Goal: Information Seeking & Learning: Check status

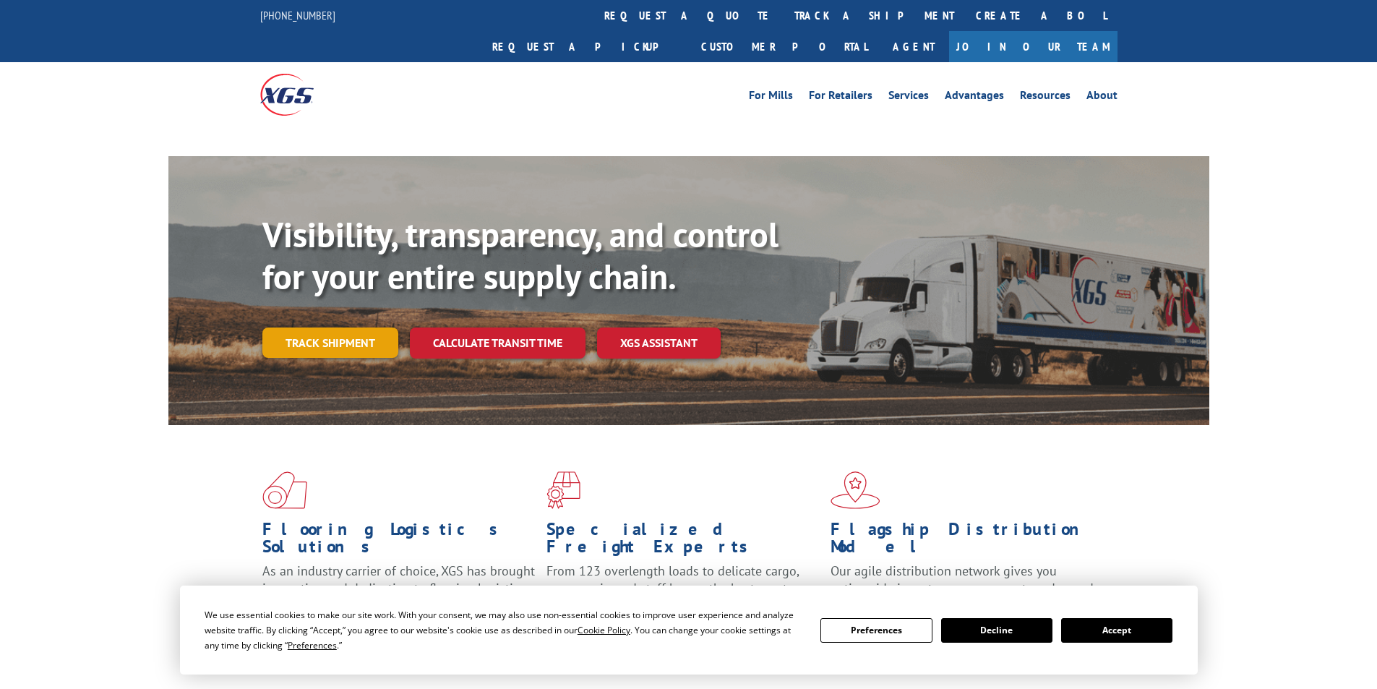
click at [327, 327] on link "Track shipment" at bounding box center [330, 342] width 136 height 30
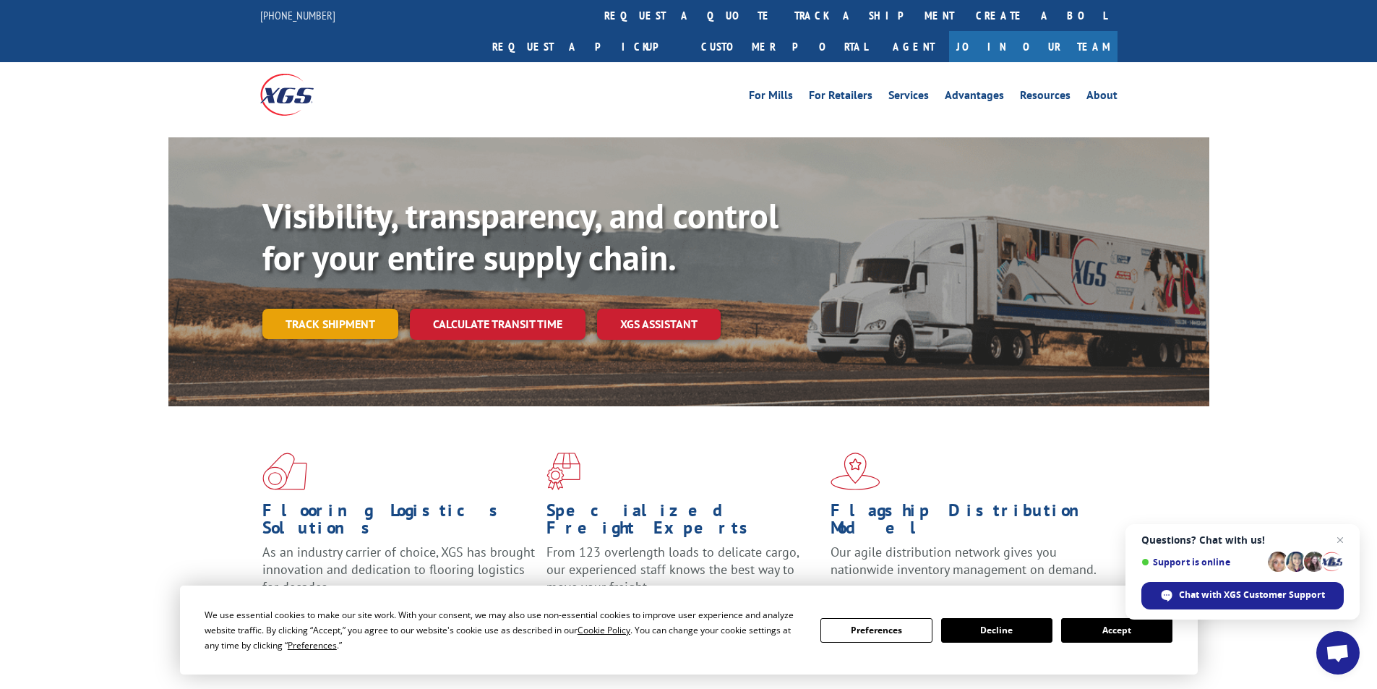
click at [347, 309] on link "Track shipment" at bounding box center [330, 324] width 136 height 30
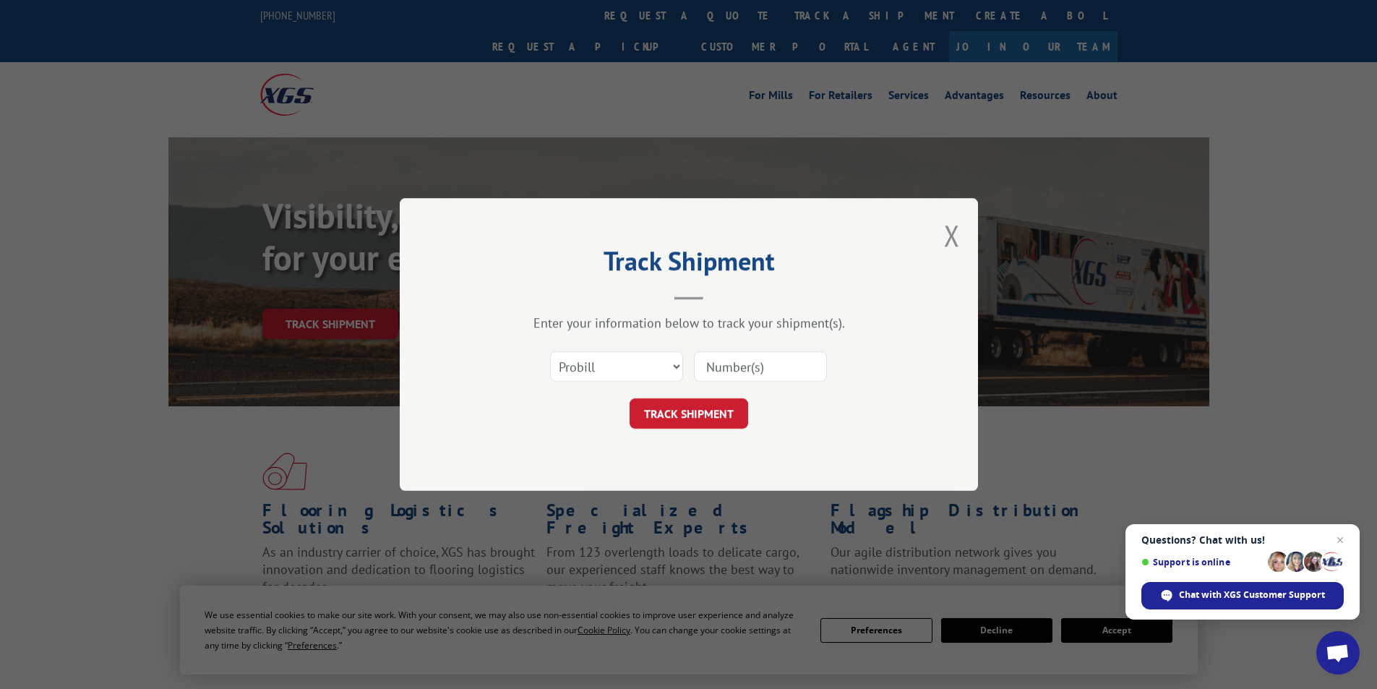
click at [726, 361] on input at bounding box center [760, 366] width 133 height 30
paste input "25547856"
type input "25547856"
click at [593, 366] on select "Select category... Probill BOL PO" at bounding box center [616, 366] width 133 height 30
select select "po"
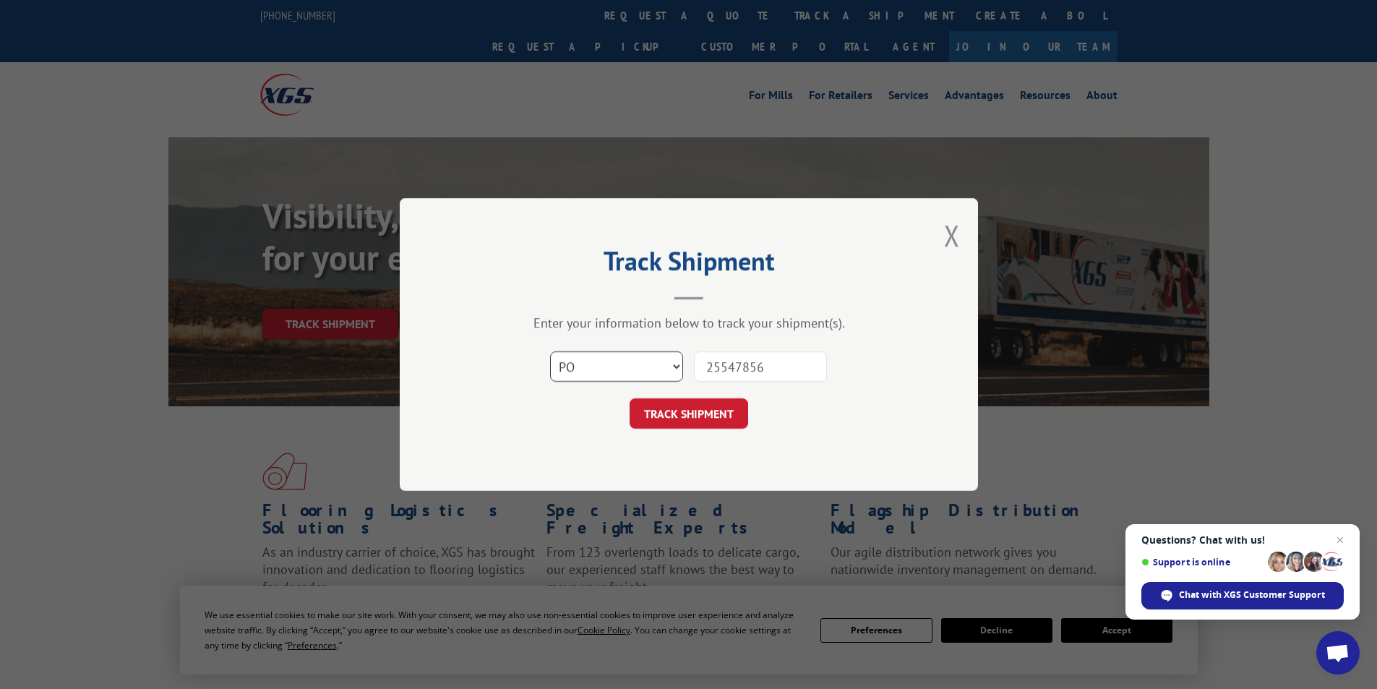
click at [550, 351] on select "Select category... Probill BOL PO" at bounding box center [616, 366] width 133 height 30
click at [685, 408] on button "TRACK SHIPMENT" at bounding box center [688, 413] width 119 height 30
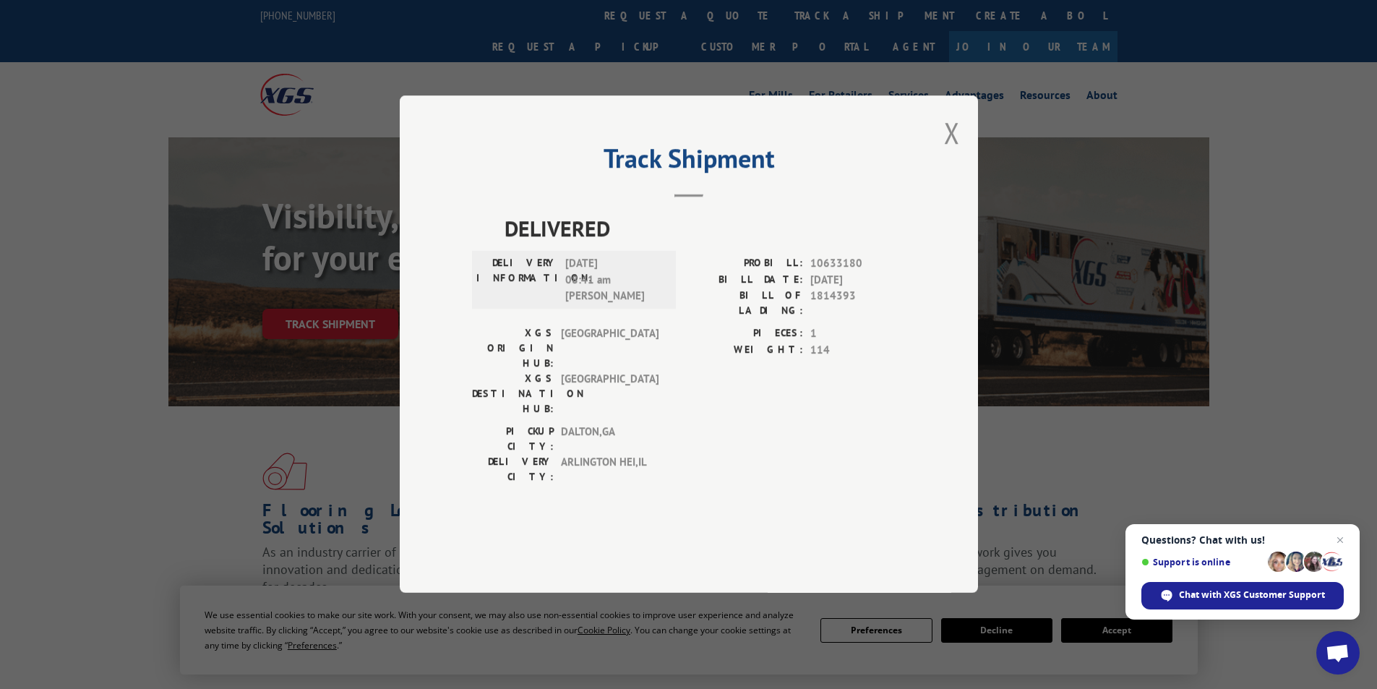
drag, startPoint x: 567, startPoint y: 304, endPoint x: 644, endPoint y: 304, distance: 77.3
click at [644, 304] on span "[DATE] 08:41 am [PERSON_NAME]" at bounding box center [614, 280] width 98 height 49
click at [954, 152] on button "Close modal" at bounding box center [952, 132] width 16 height 38
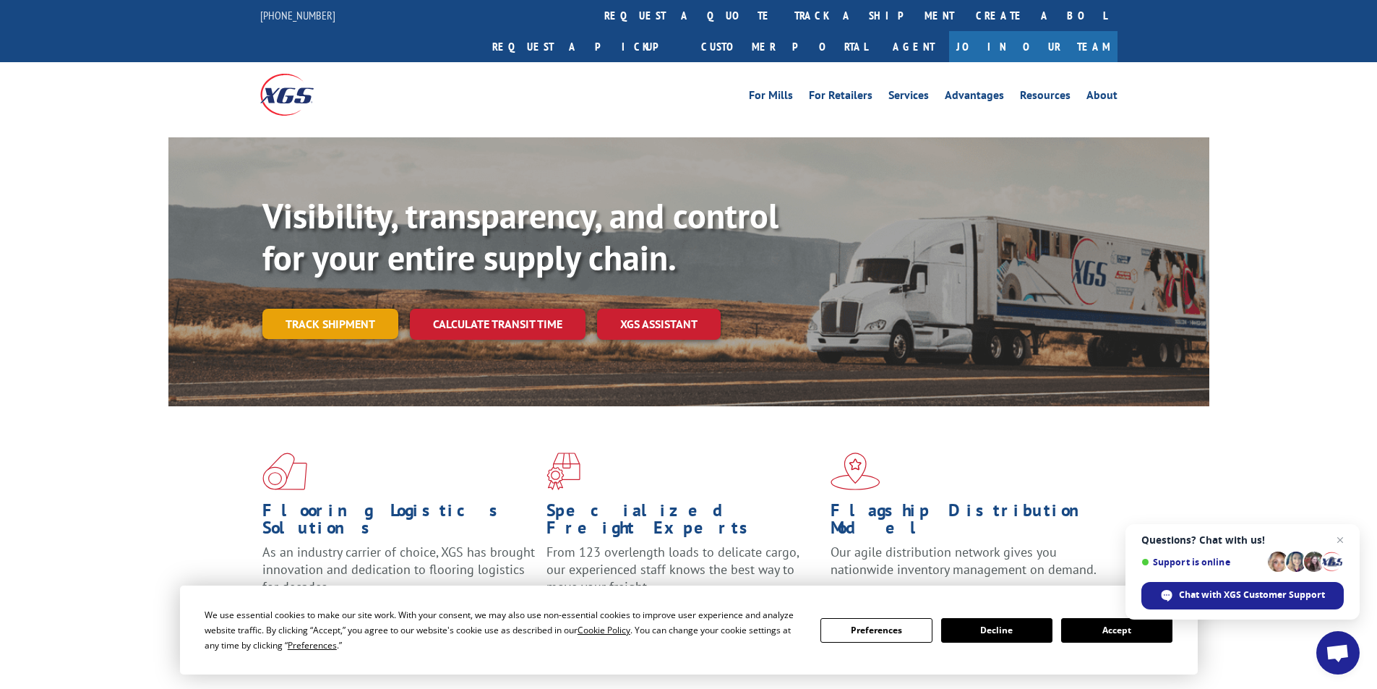
click at [296, 309] on link "Track shipment" at bounding box center [330, 324] width 136 height 30
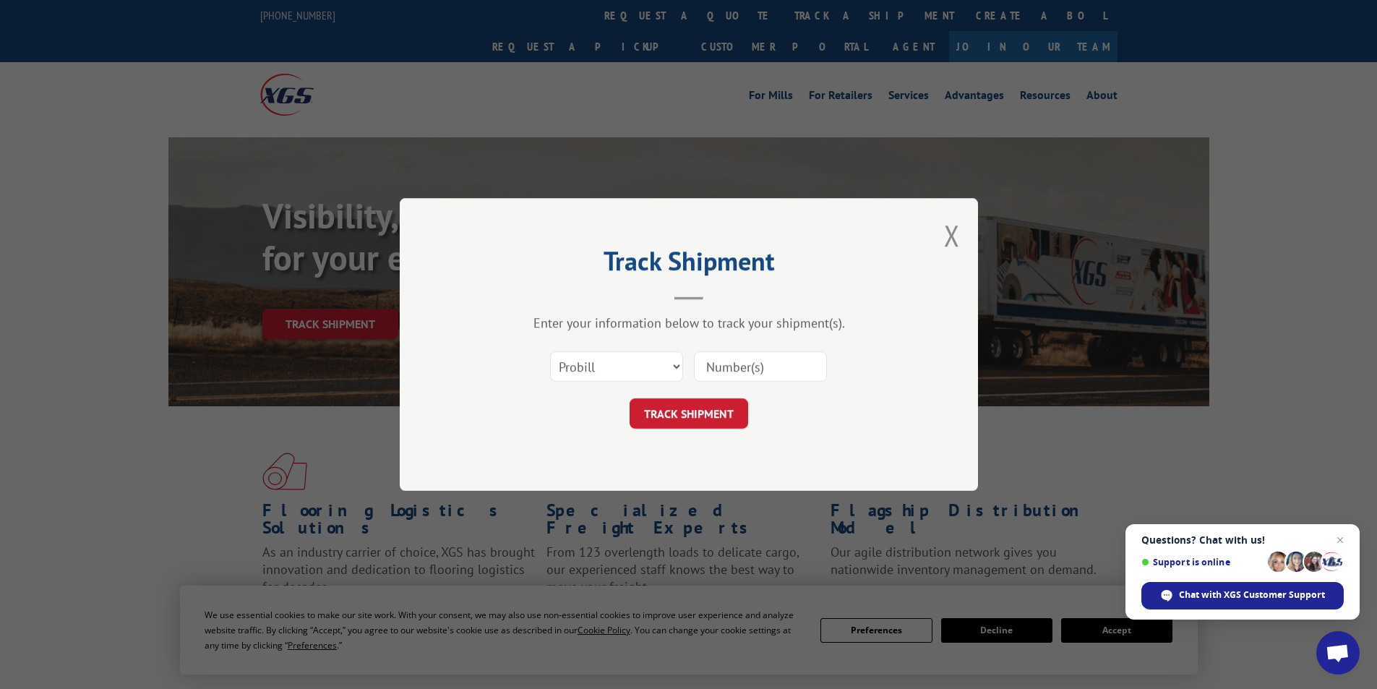
click at [756, 371] on input at bounding box center [760, 366] width 133 height 30
paste input "17095833"
type input "17095833"
click at [680, 406] on button "TRACK SHIPMENT" at bounding box center [688, 413] width 119 height 30
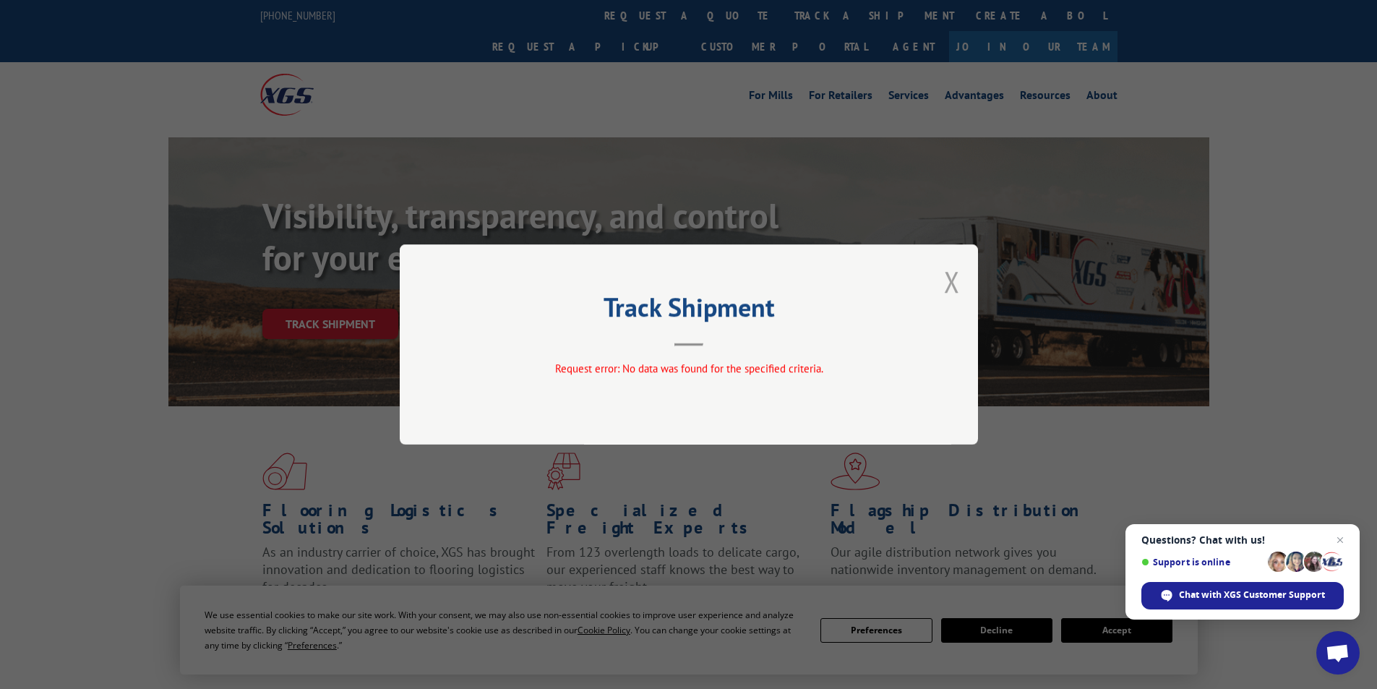
click at [955, 280] on button "Close modal" at bounding box center [952, 281] width 16 height 38
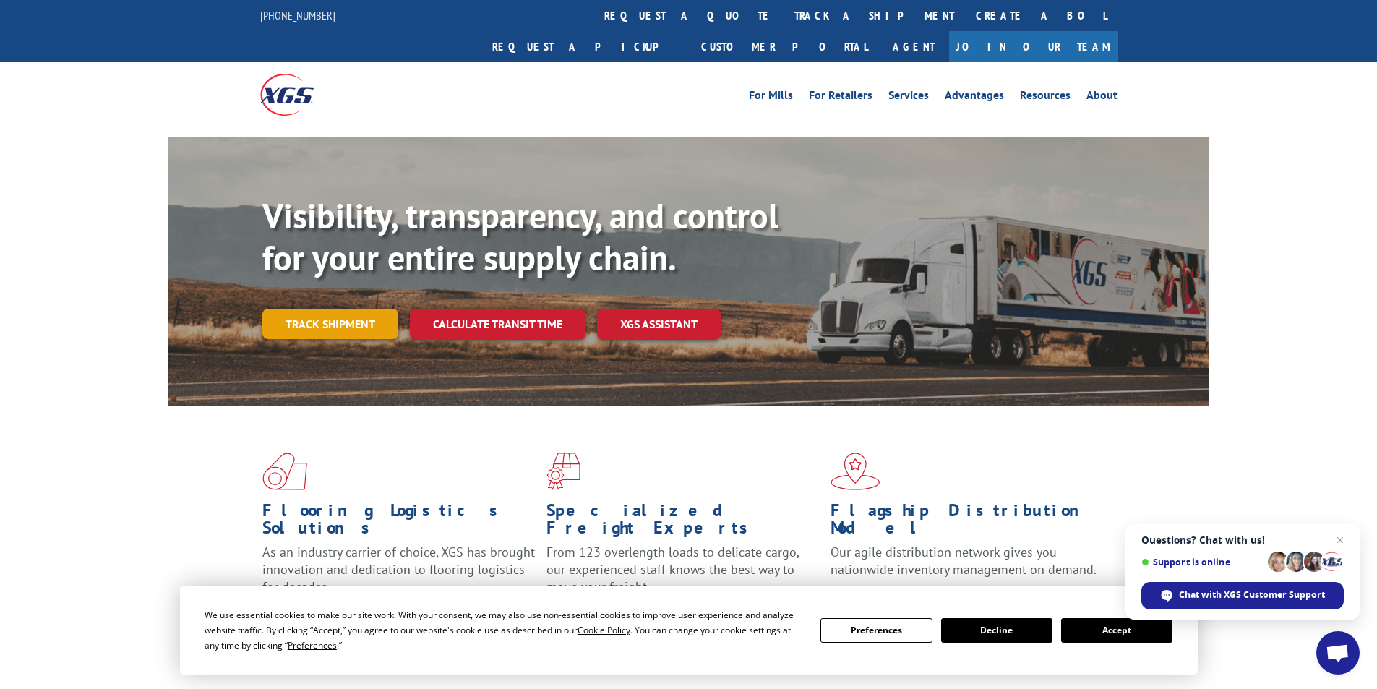
click at [291, 309] on link "Track shipment" at bounding box center [330, 324] width 136 height 30
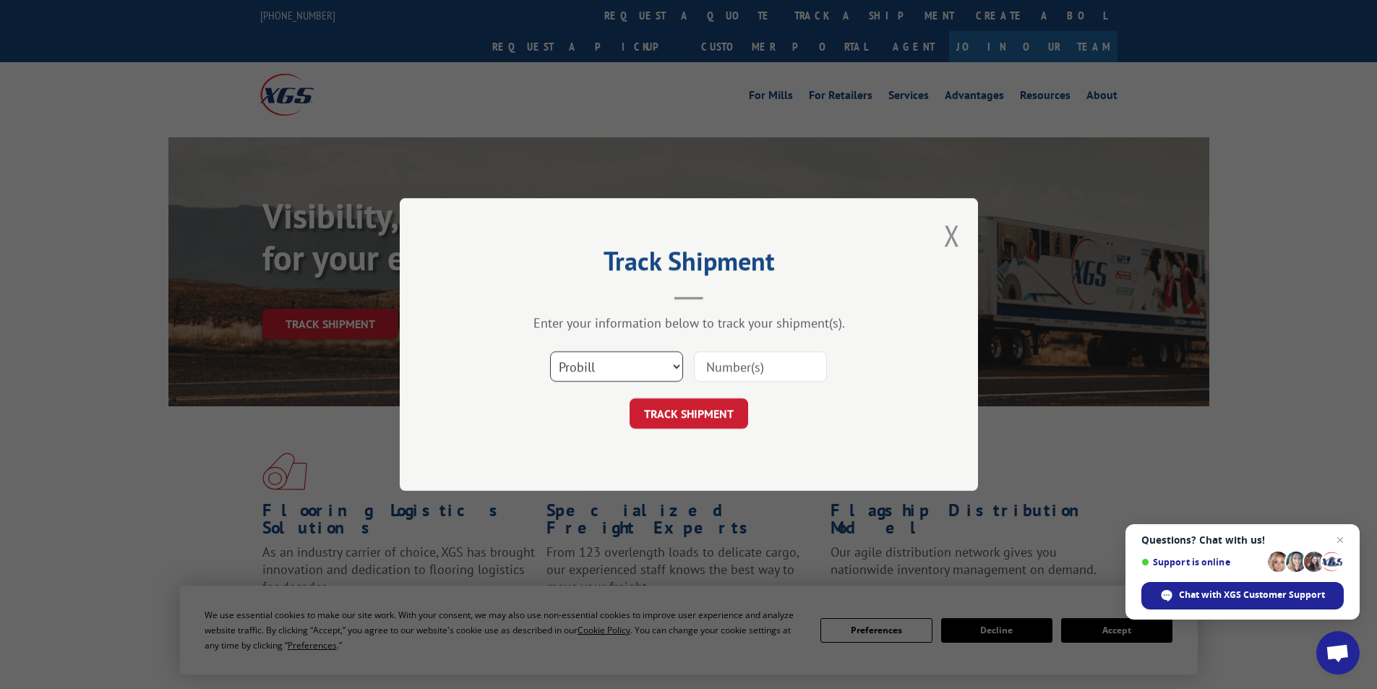
click at [633, 365] on select "Select category... Probill BOL PO" at bounding box center [616, 366] width 133 height 30
select select "po"
click at [550, 351] on select "Select category... Probill BOL PO" at bounding box center [616, 366] width 133 height 30
click at [716, 371] on input at bounding box center [760, 366] width 133 height 30
paste input "25547856"
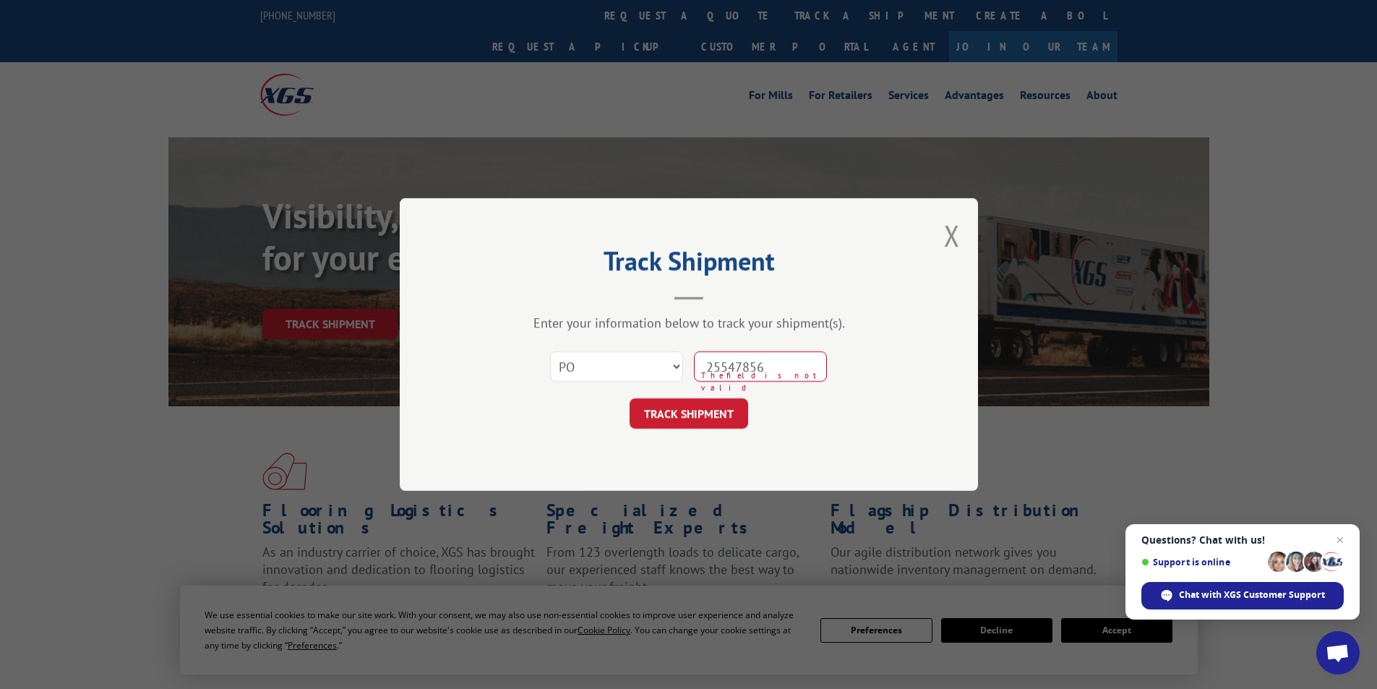
click at [731, 367] on input "25547856" at bounding box center [760, 366] width 133 height 30
click at [732, 365] on input "25547856" at bounding box center [760, 366] width 133 height 30
type input "25547856"
click at [710, 418] on button "TRACK SHIPMENT" at bounding box center [688, 413] width 119 height 30
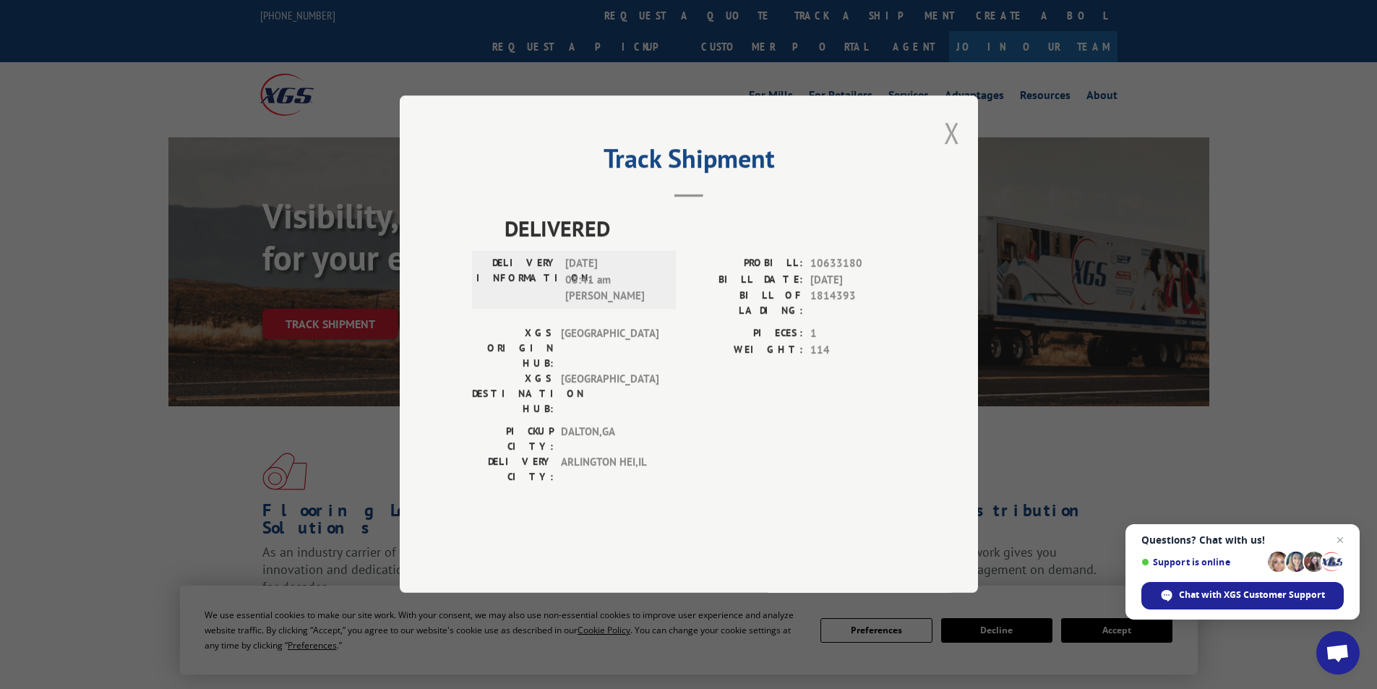
click at [949, 152] on button "Close modal" at bounding box center [952, 132] width 16 height 38
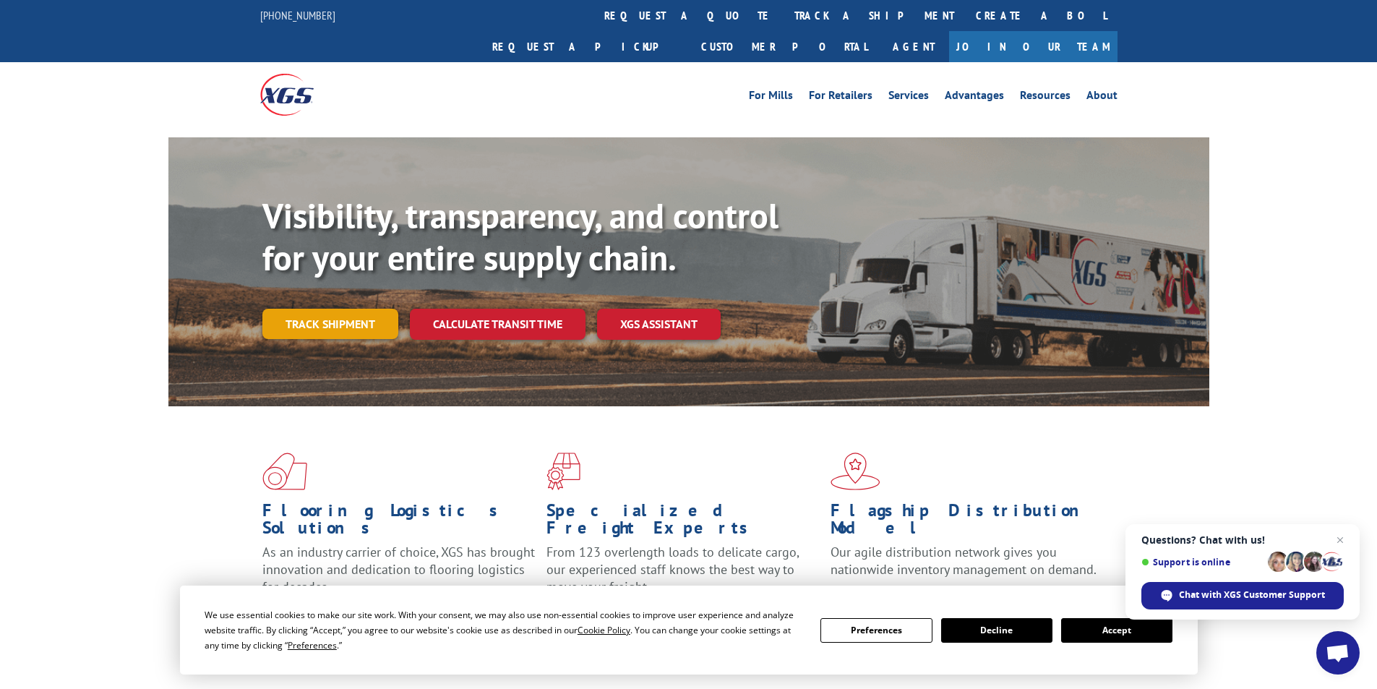
click at [358, 309] on link "Track shipment" at bounding box center [330, 324] width 136 height 30
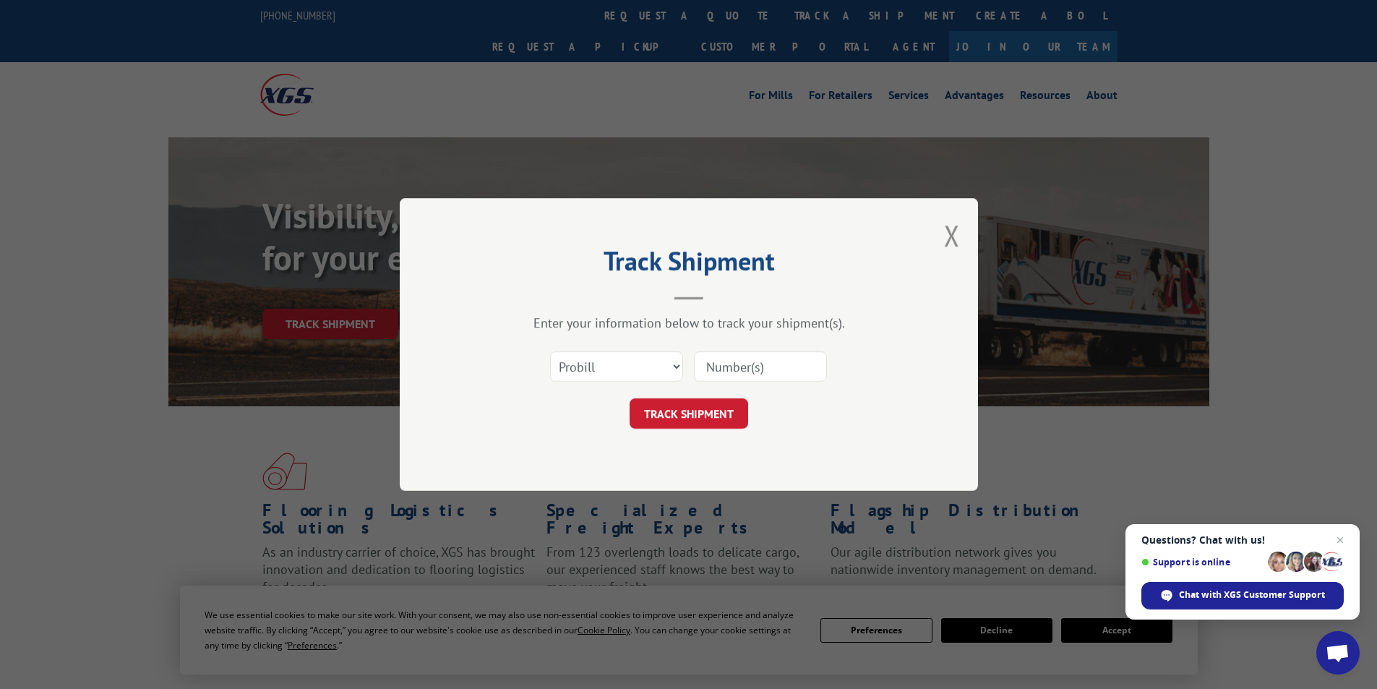
click at [764, 371] on input at bounding box center [760, 366] width 133 height 30
paste input "17095833"
type input "17095833"
click at [695, 411] on button "TRACK SHIPMENT" at bounding box center [688, 413] width 119 height 30
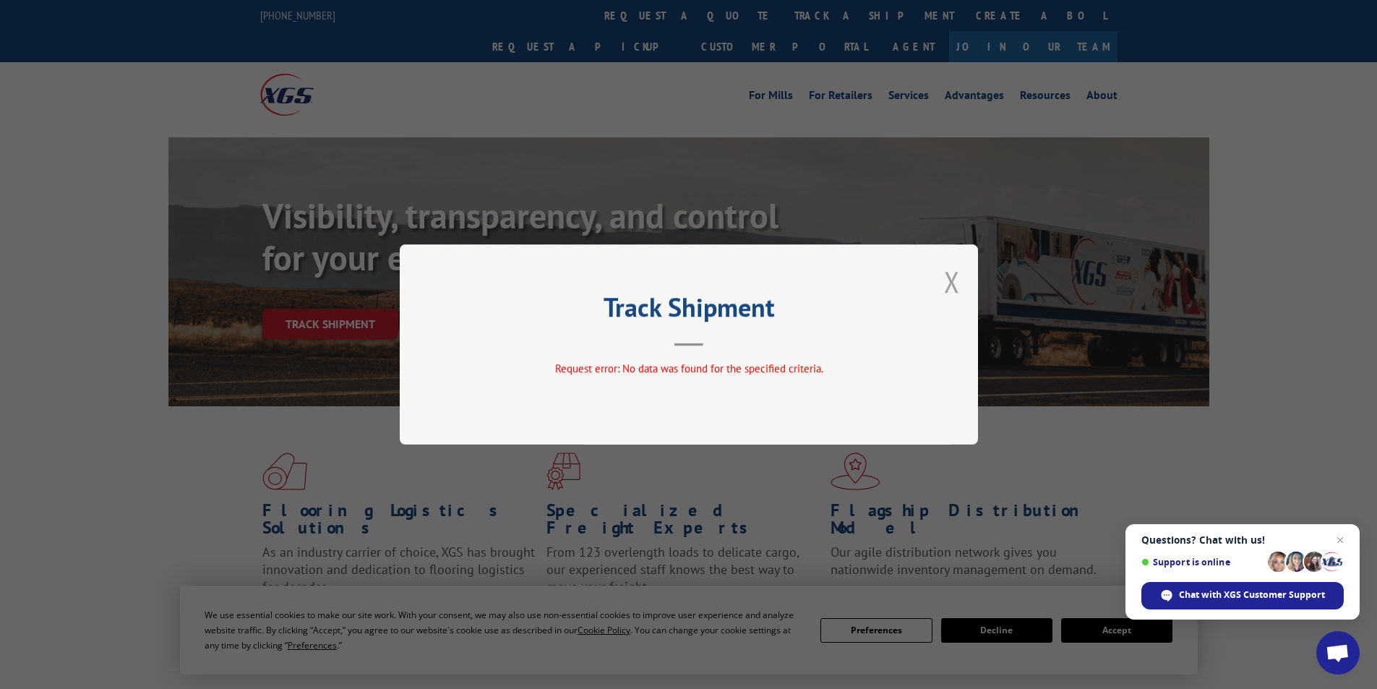
click at [951, 281] on button "Close modal" at bounding box center [952, 281] width 16 height 38
